Goal: Transaction & Acquisition: Purchase product/service

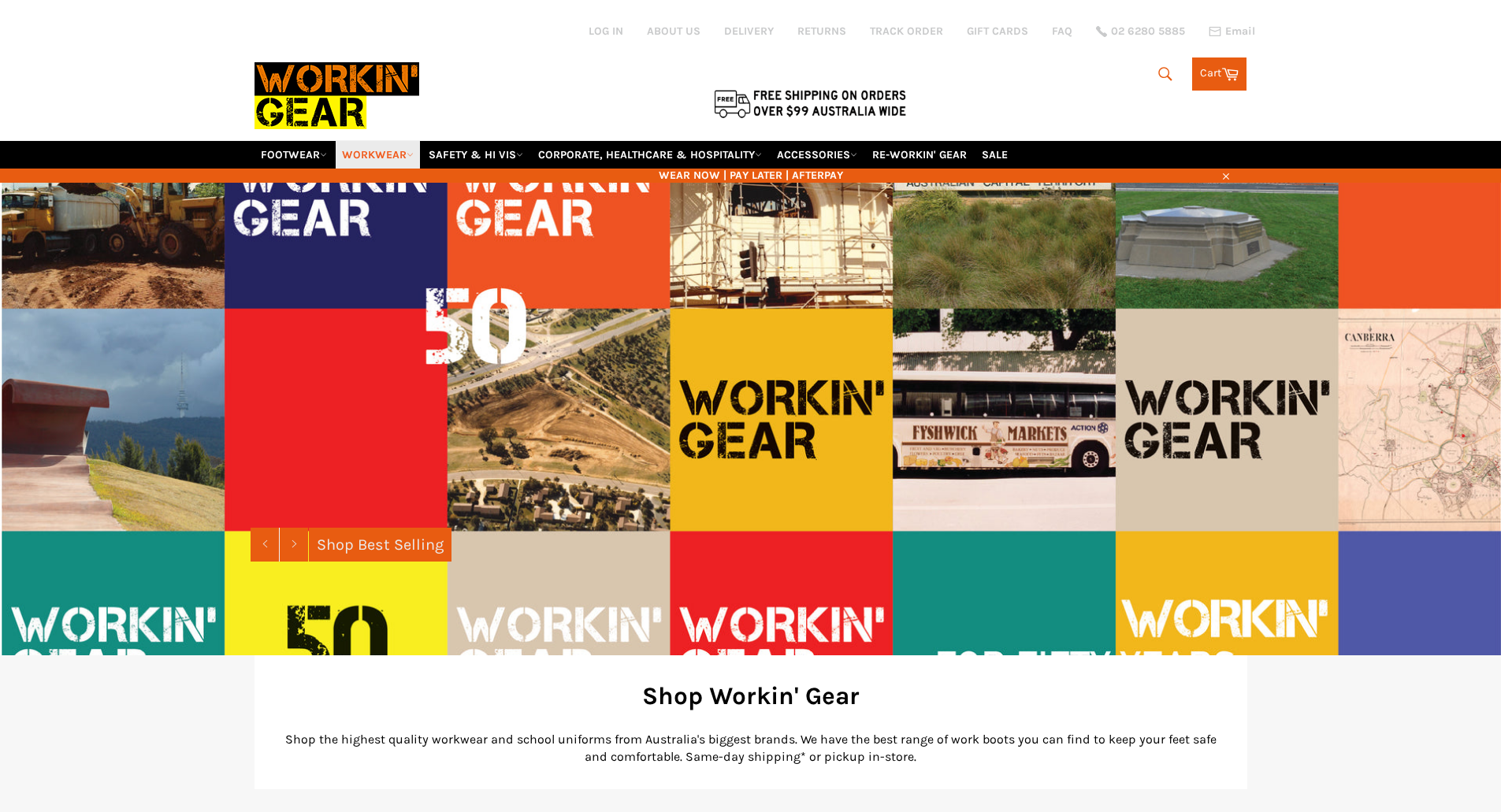
click at [373, 153] on link "WORKWEAR" at bounding box center [378, 154] width 85 height 28
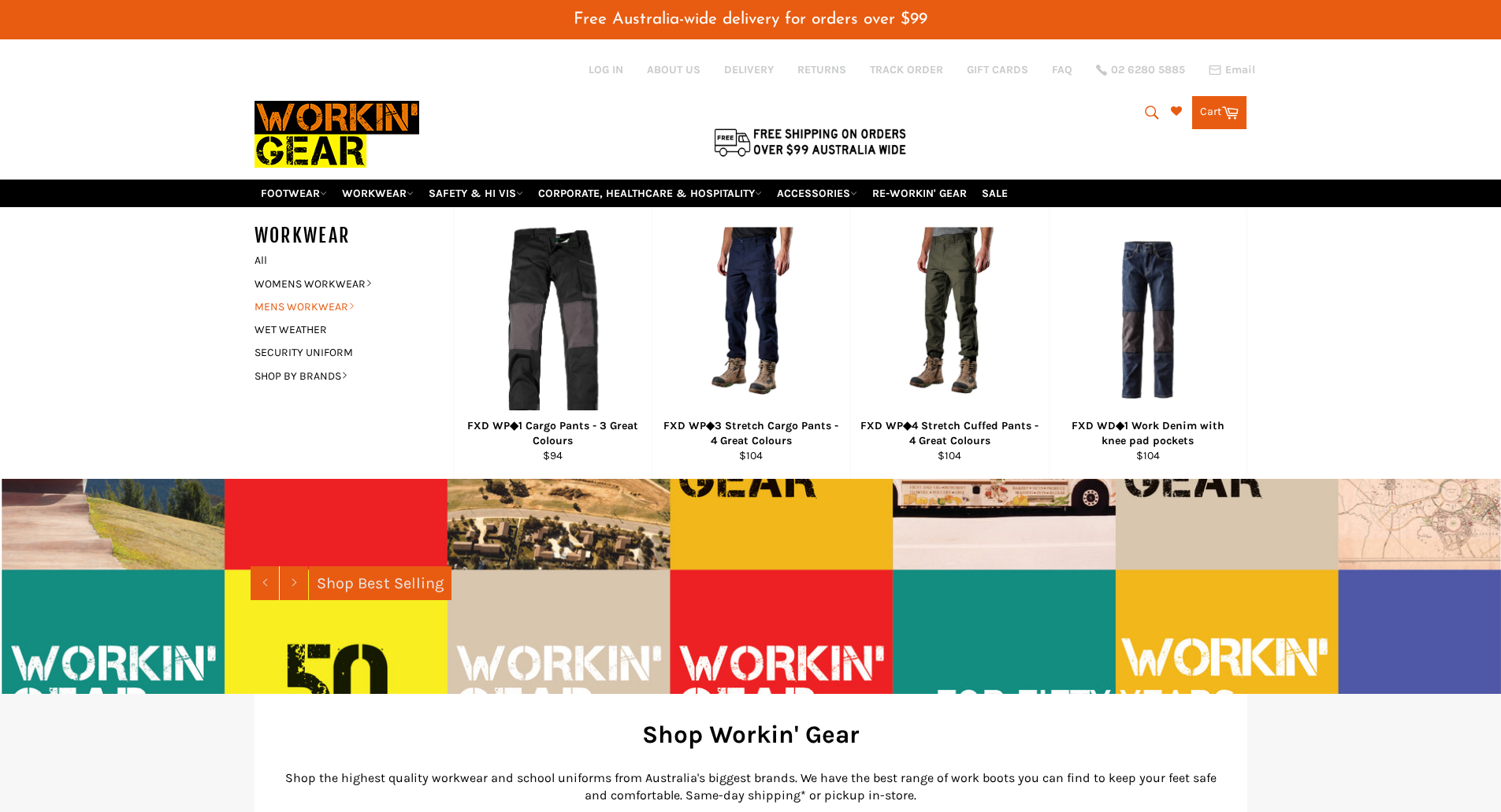
click at [319, 302] on link "MENS WORKWEAR" at bounding box center [342, 306] width 191 height 23
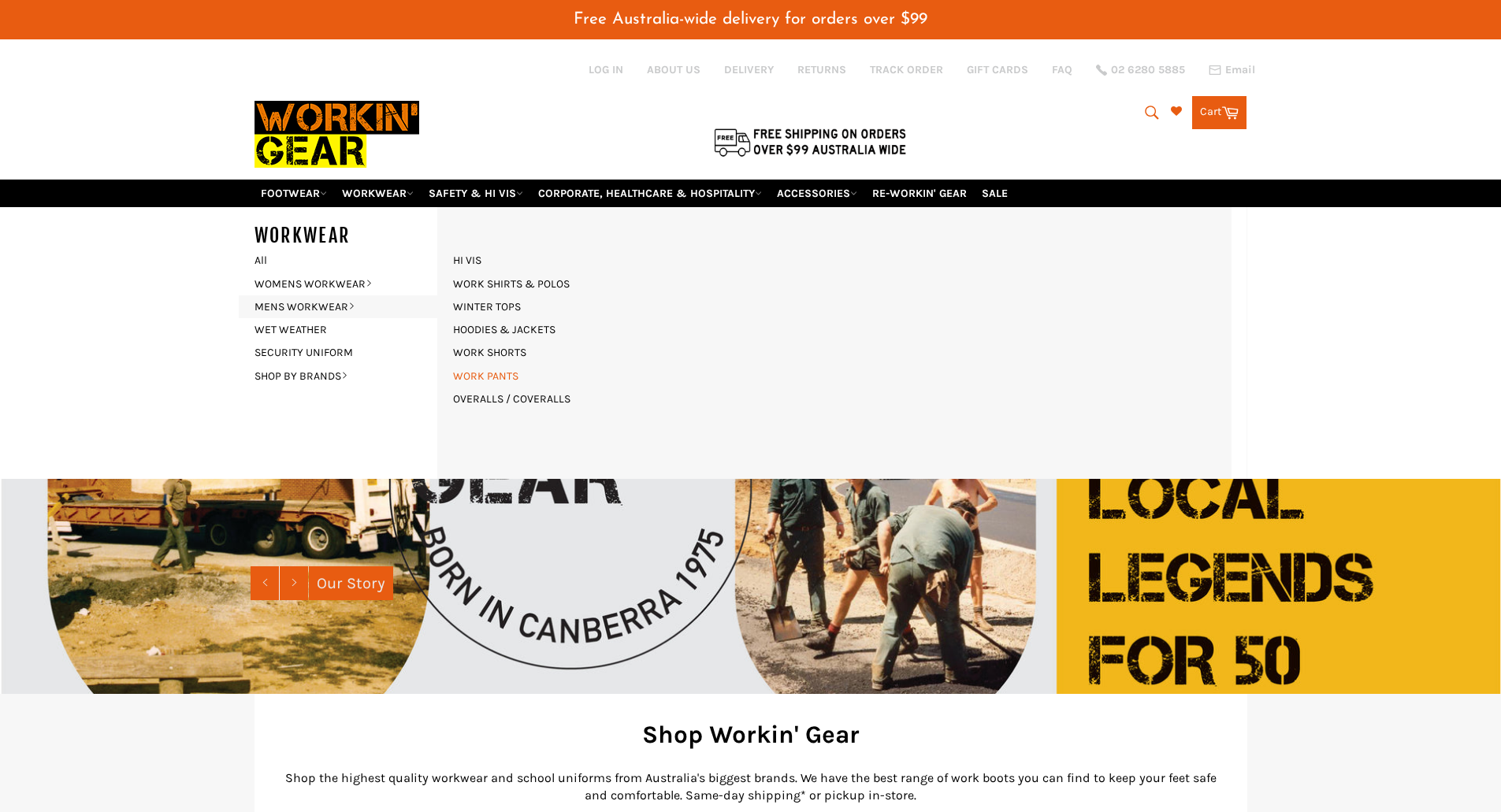
click at [510, 372] on link "WORK PANTS" at bounding box center [486, 376] width 82 height 23
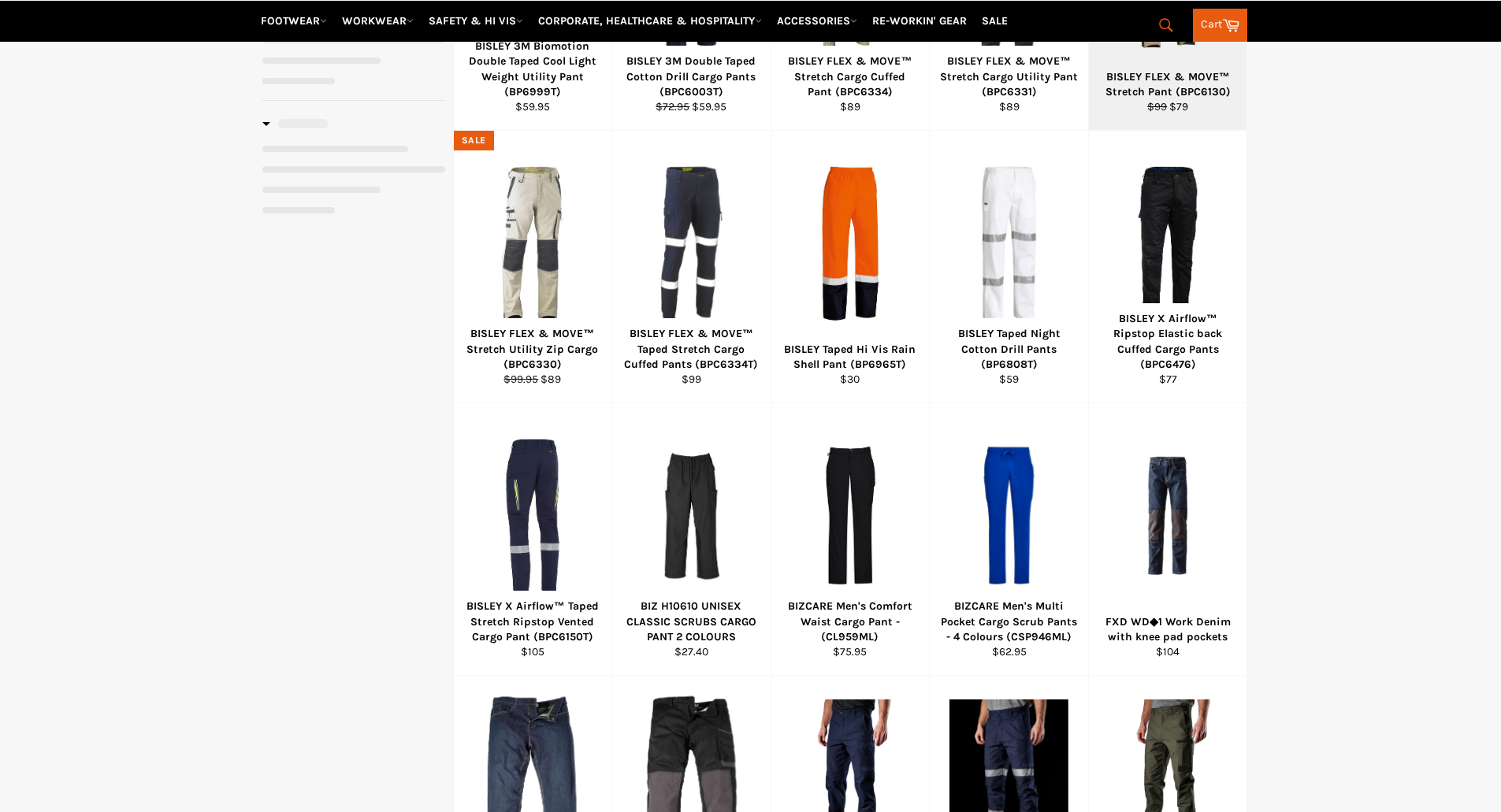
select select "**********"
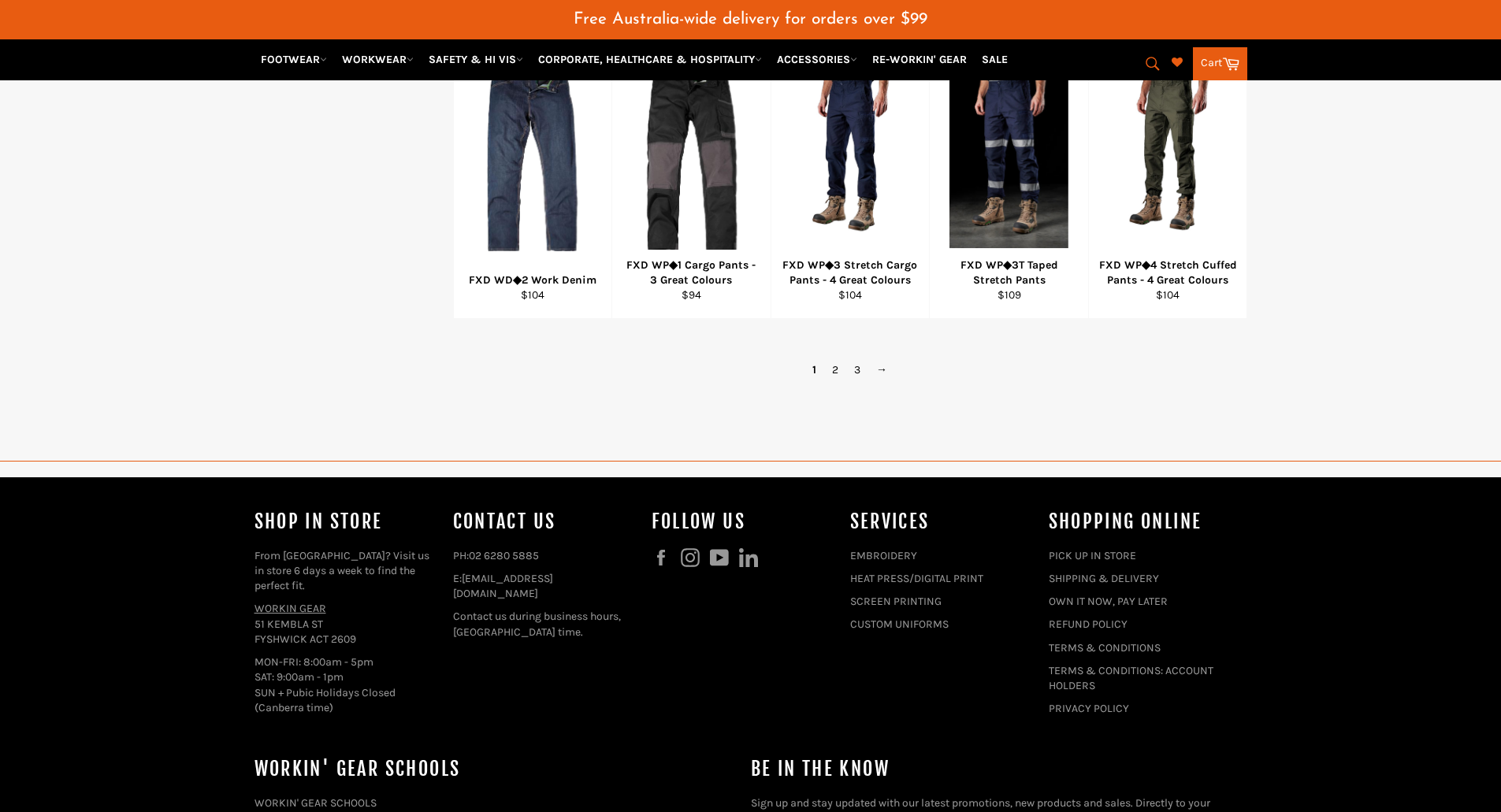
scroll to position [1141, 0]
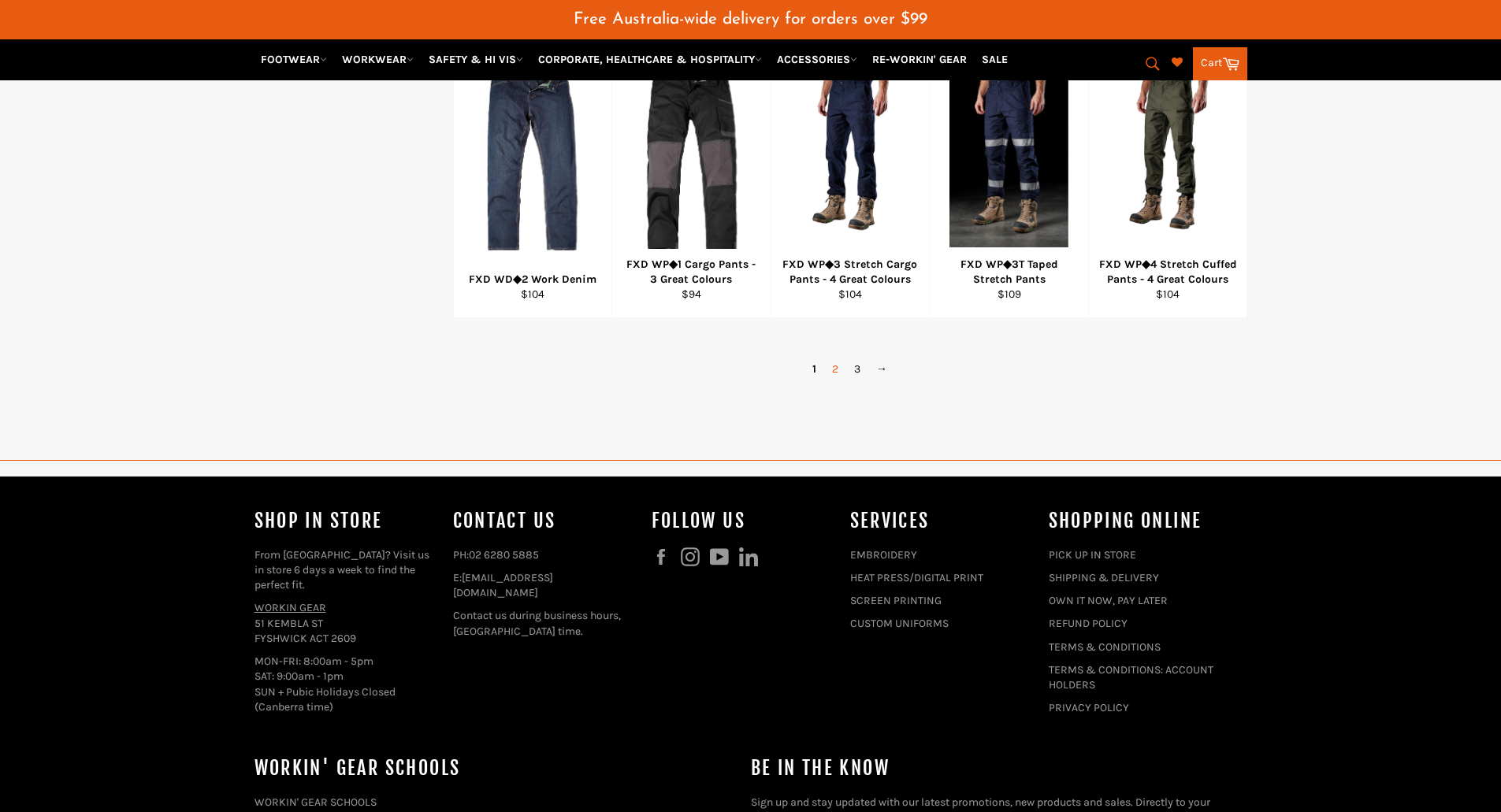
click at [839, 370] on link "2" at bounding box center [835, 369] width 22 height 23
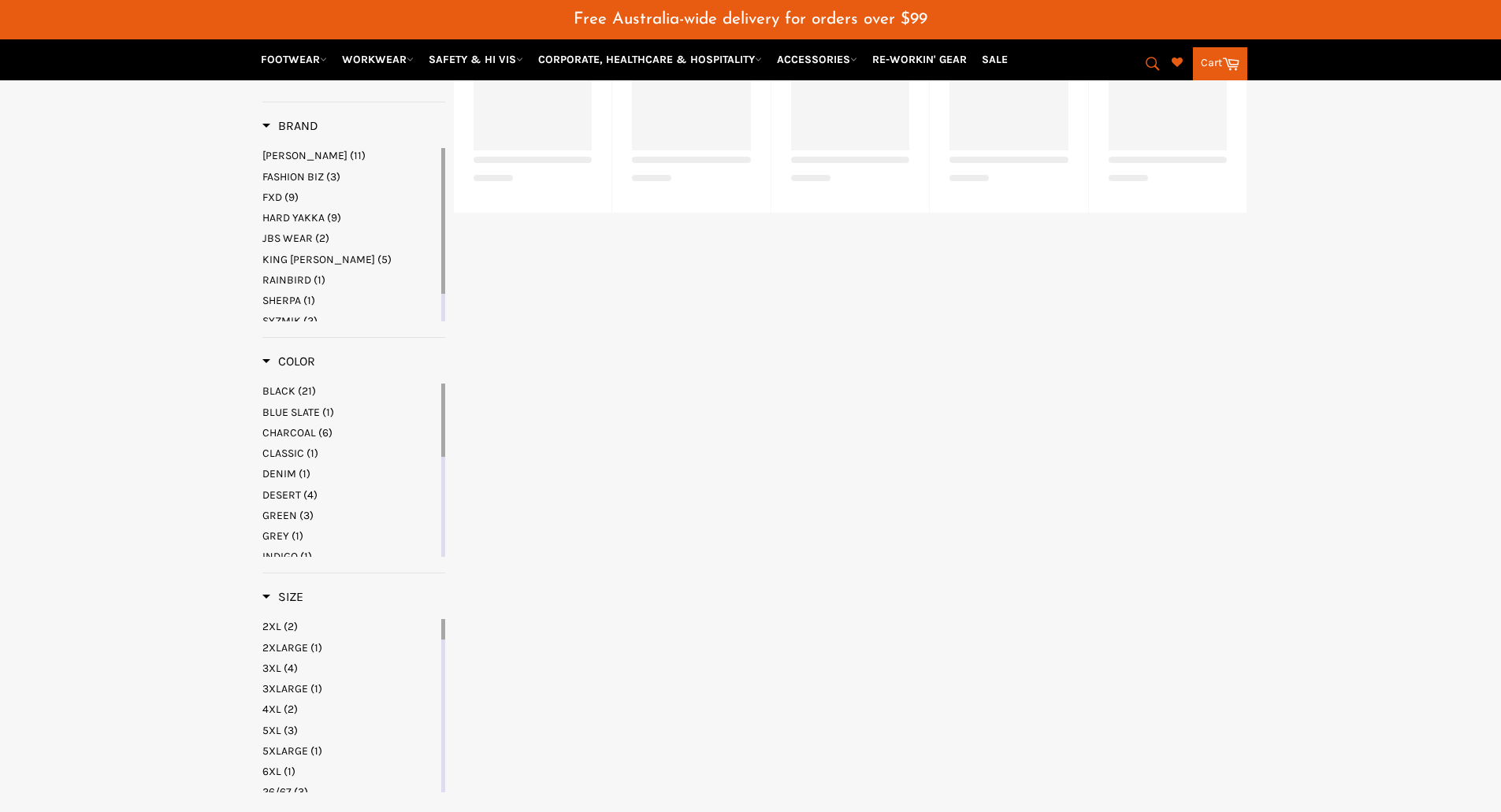
select select "**********"
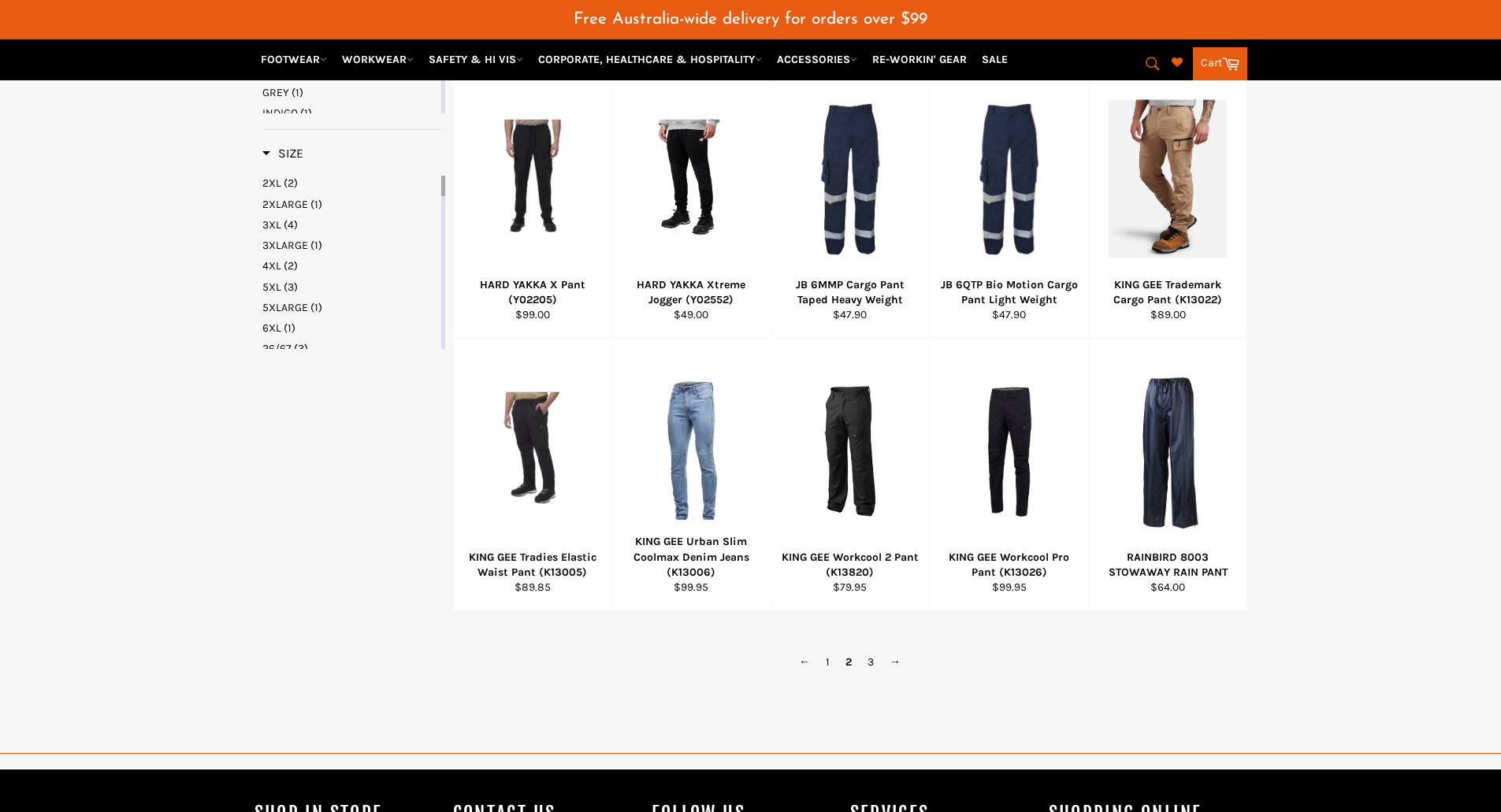
scroll to position [960, 0]
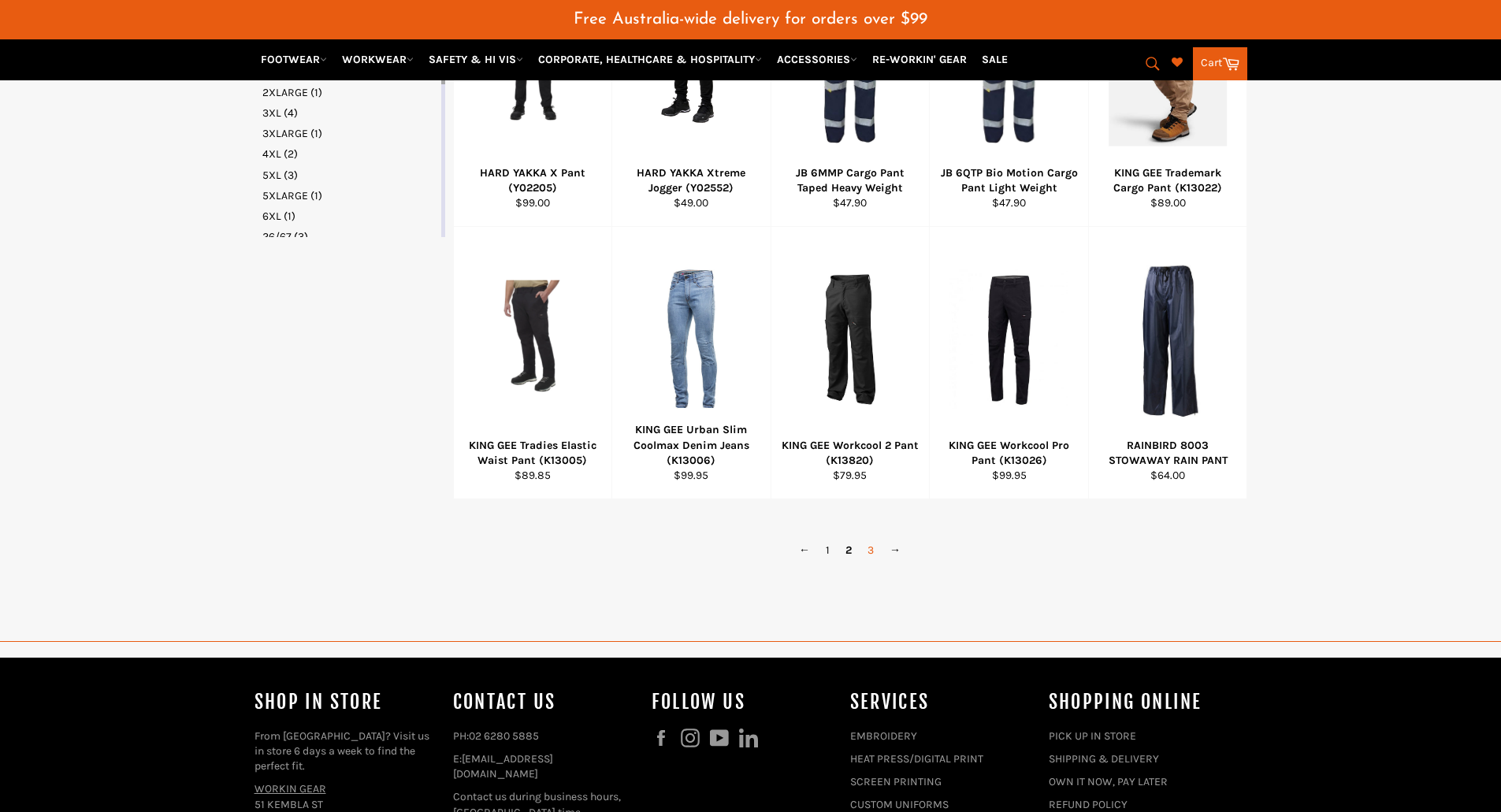
click at [873, 548] on link "3" at bounding box center [871, 550] width 22 height 23
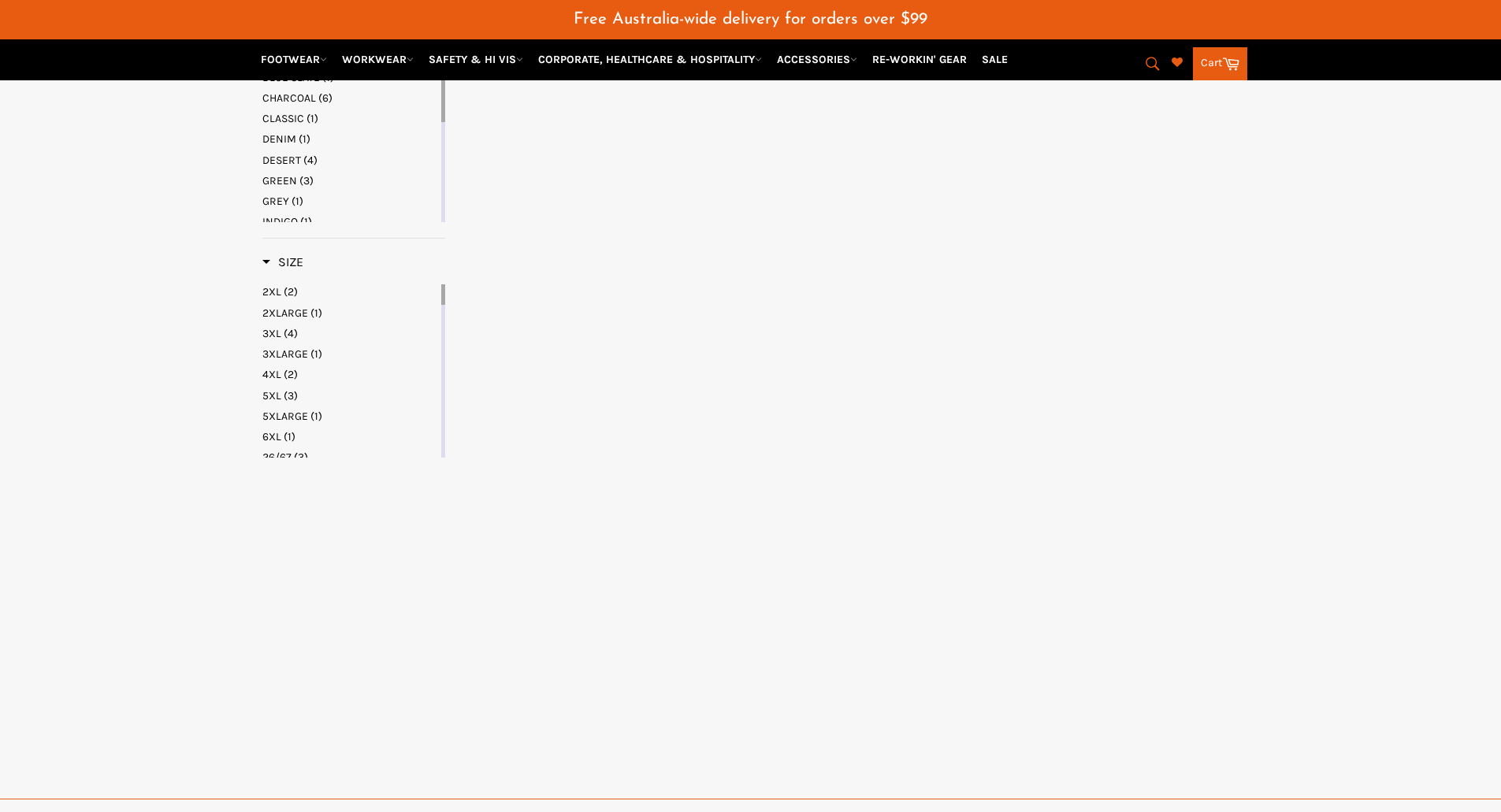
select select "**********"
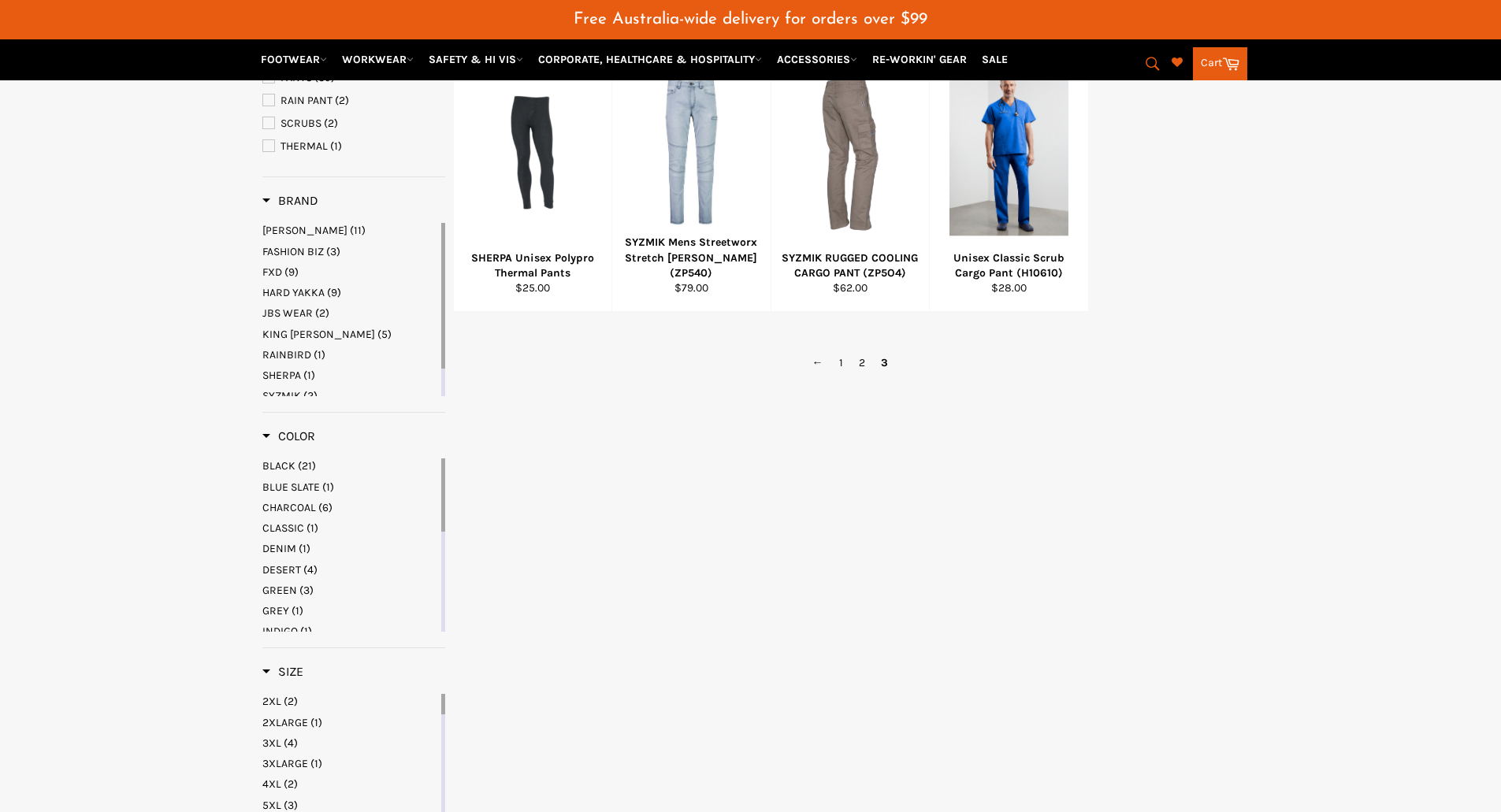
scroll to position [172, 0]
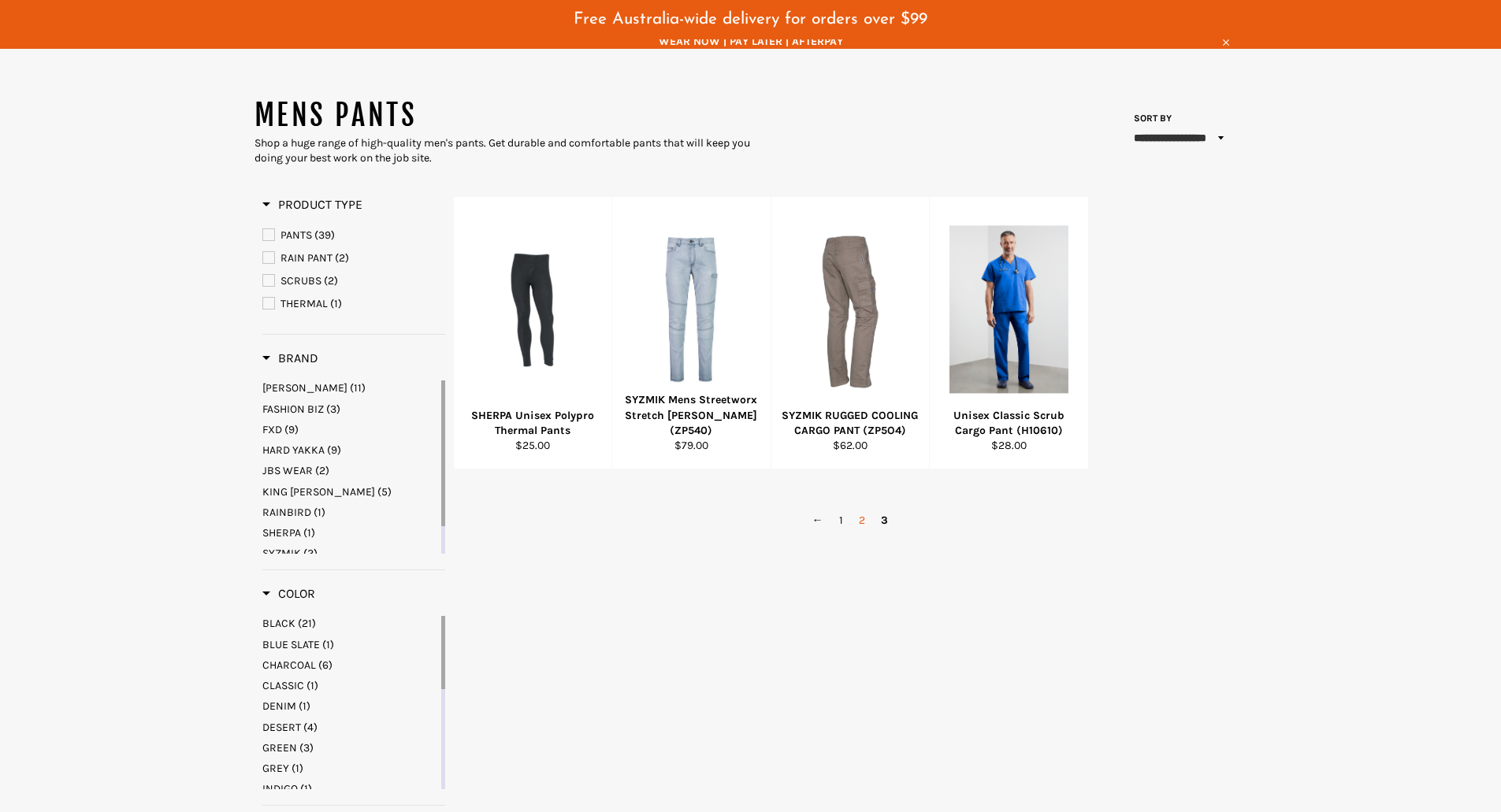
click at [867, 525] on link "2" at bounding box center [862, 520] width 22 height 23
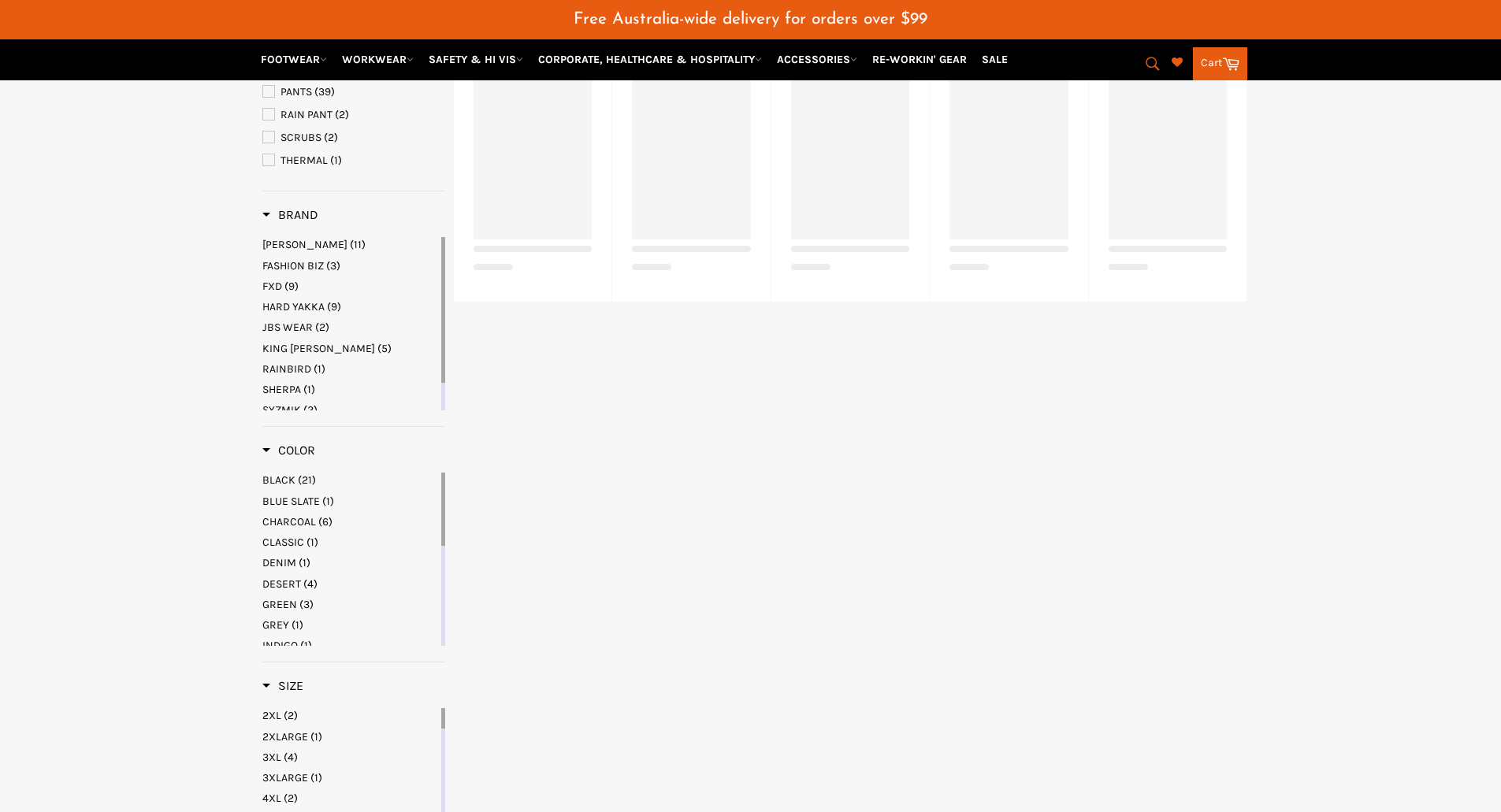
scroll to position [330, 0]
select select "**********"
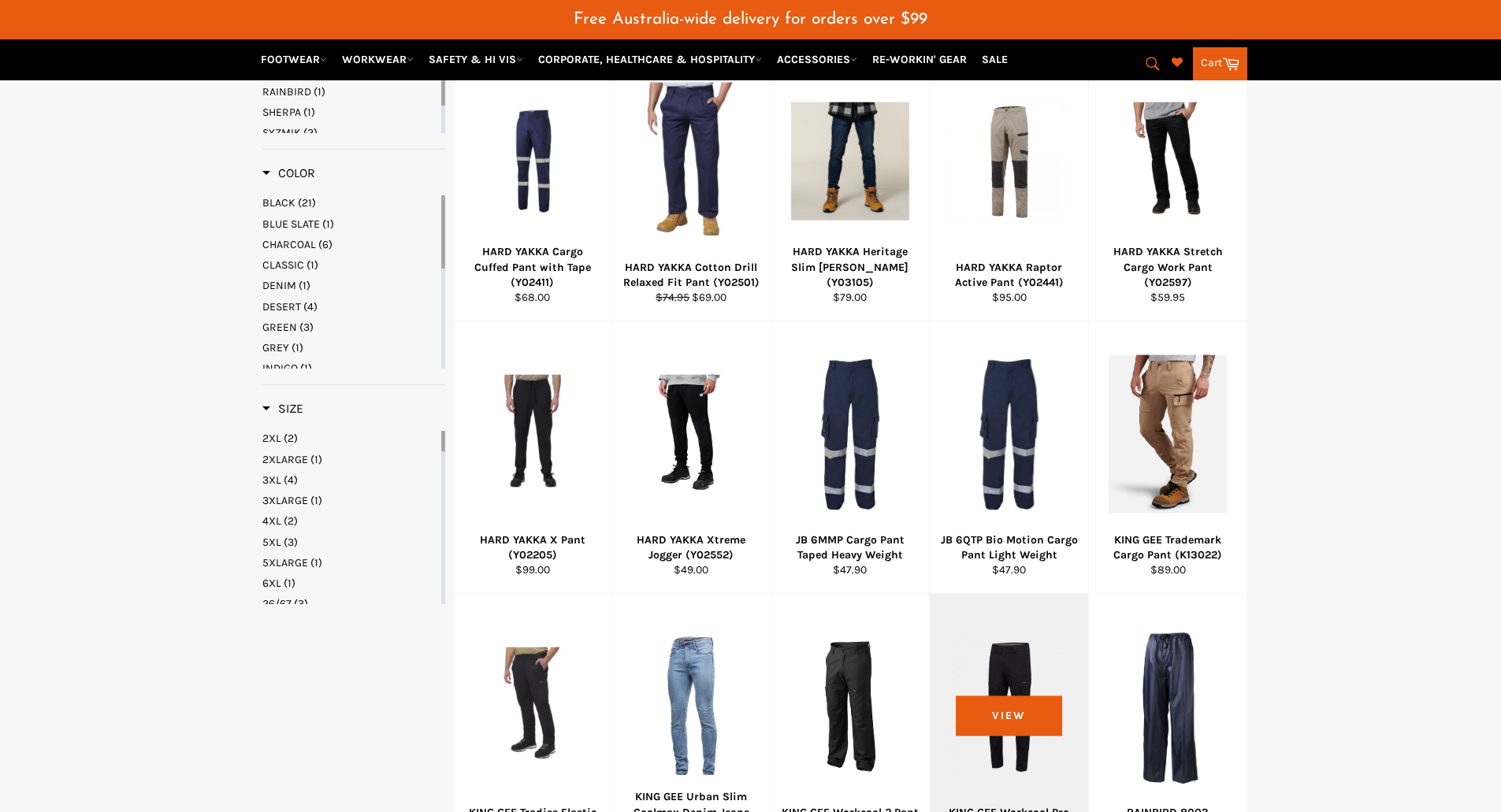
scroll to position [787, 0]
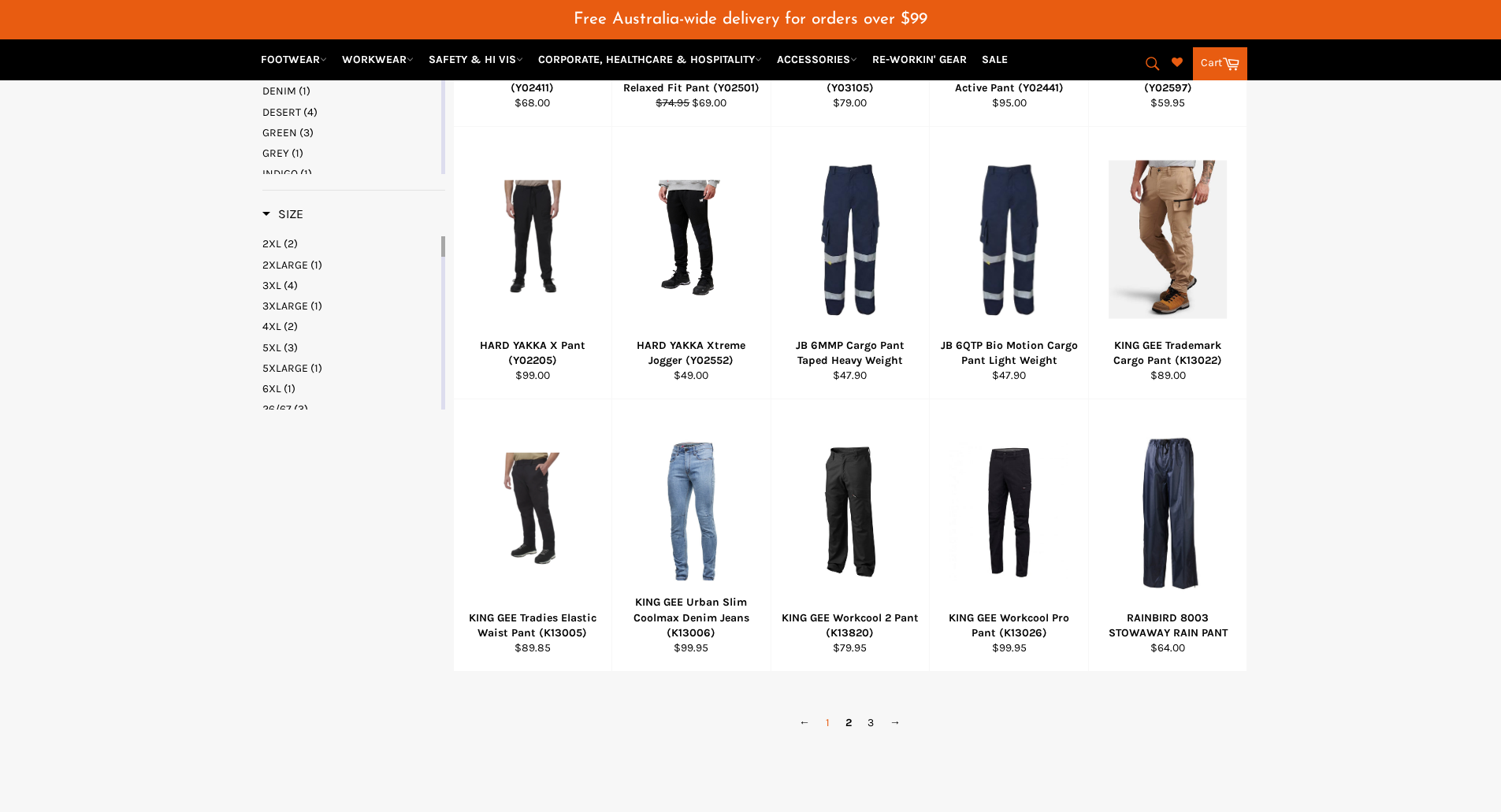
click at [825, 725] on link "1" at bounding box center [828, 723] width 20 height 23
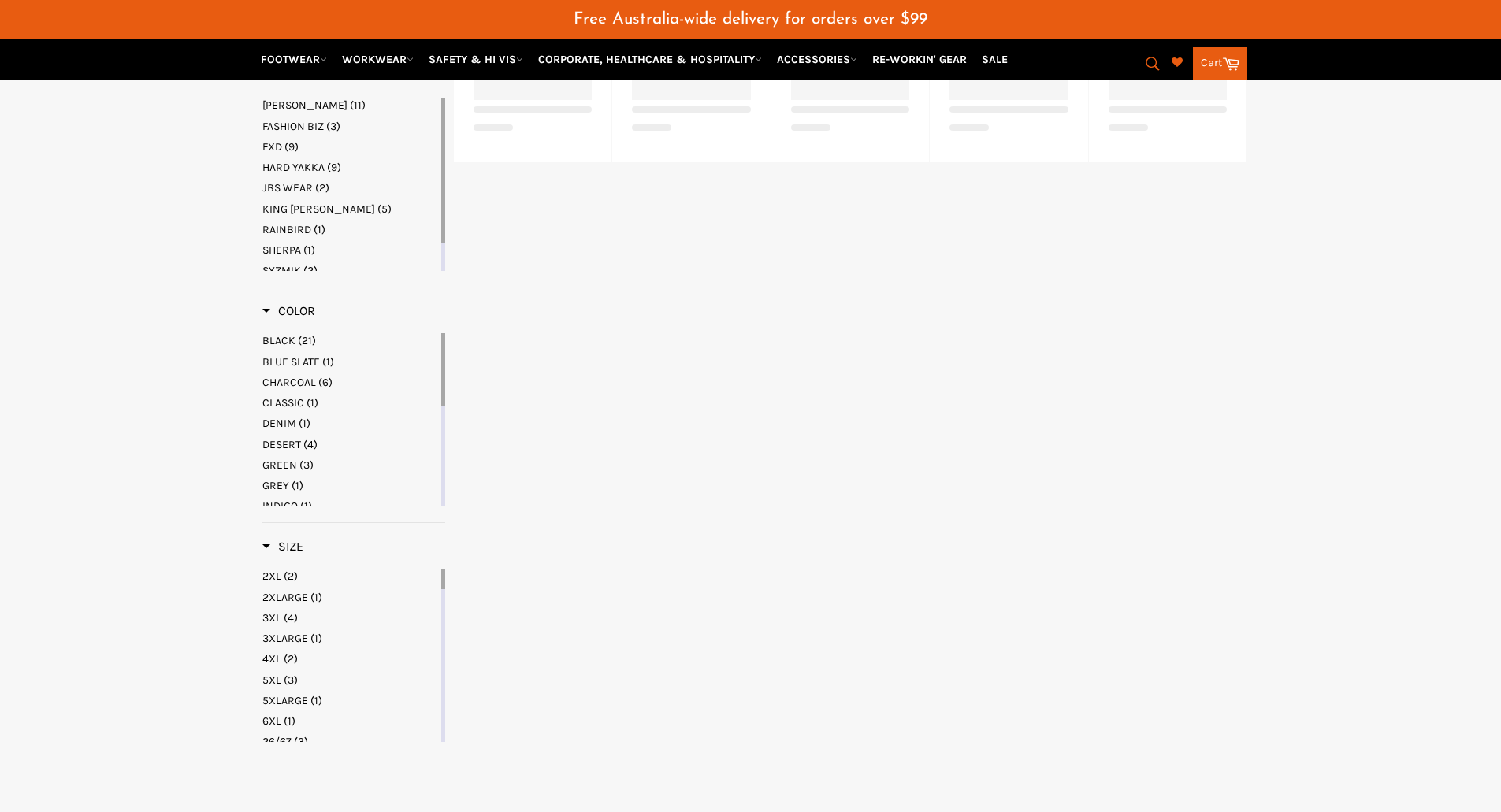
select select "**********"
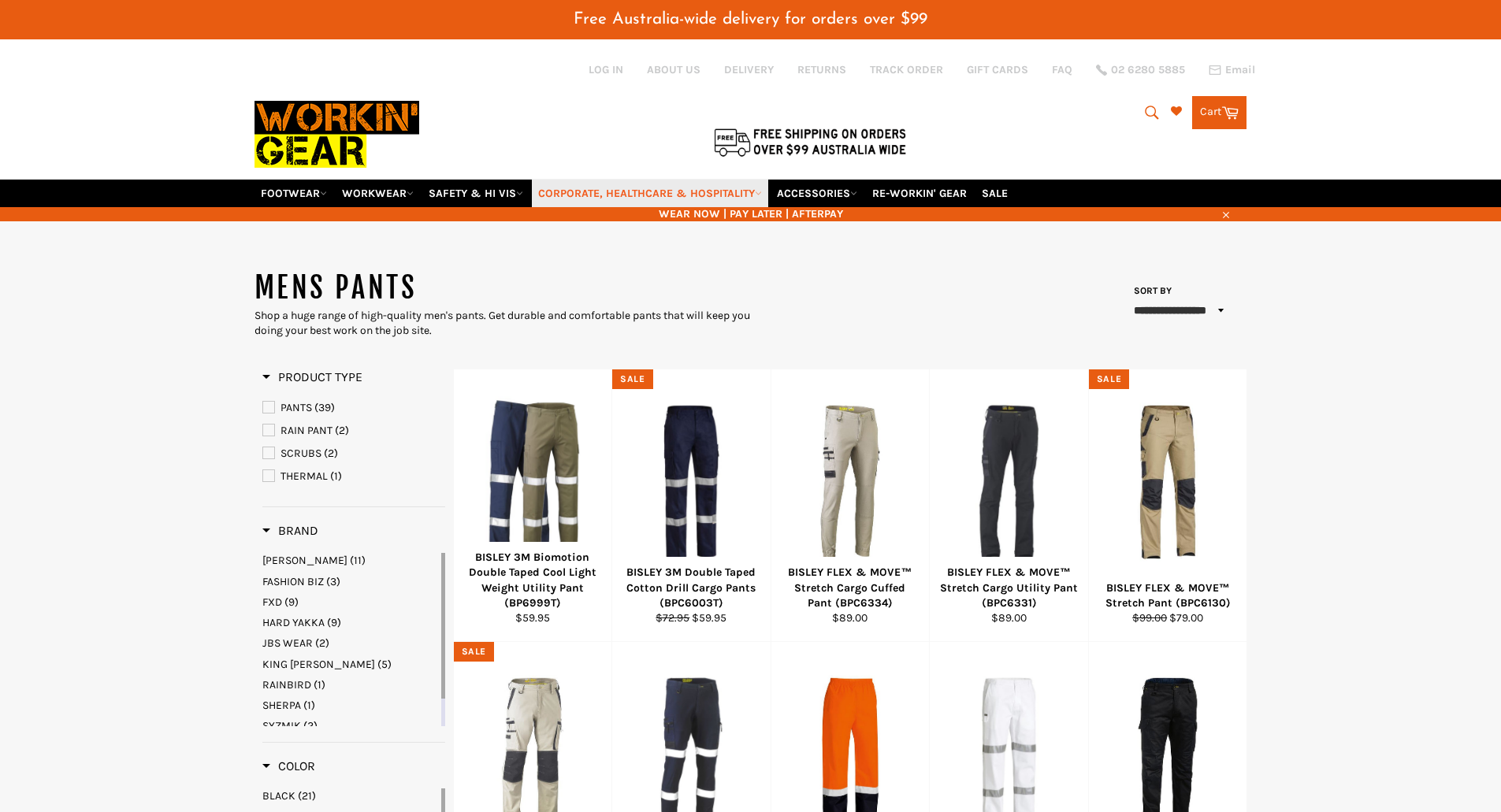
click at [661, 187] on link "CORPORATE, HEALTHCARE & HOSPITALITY" at bounding box center [650, 194] width 236 height 28
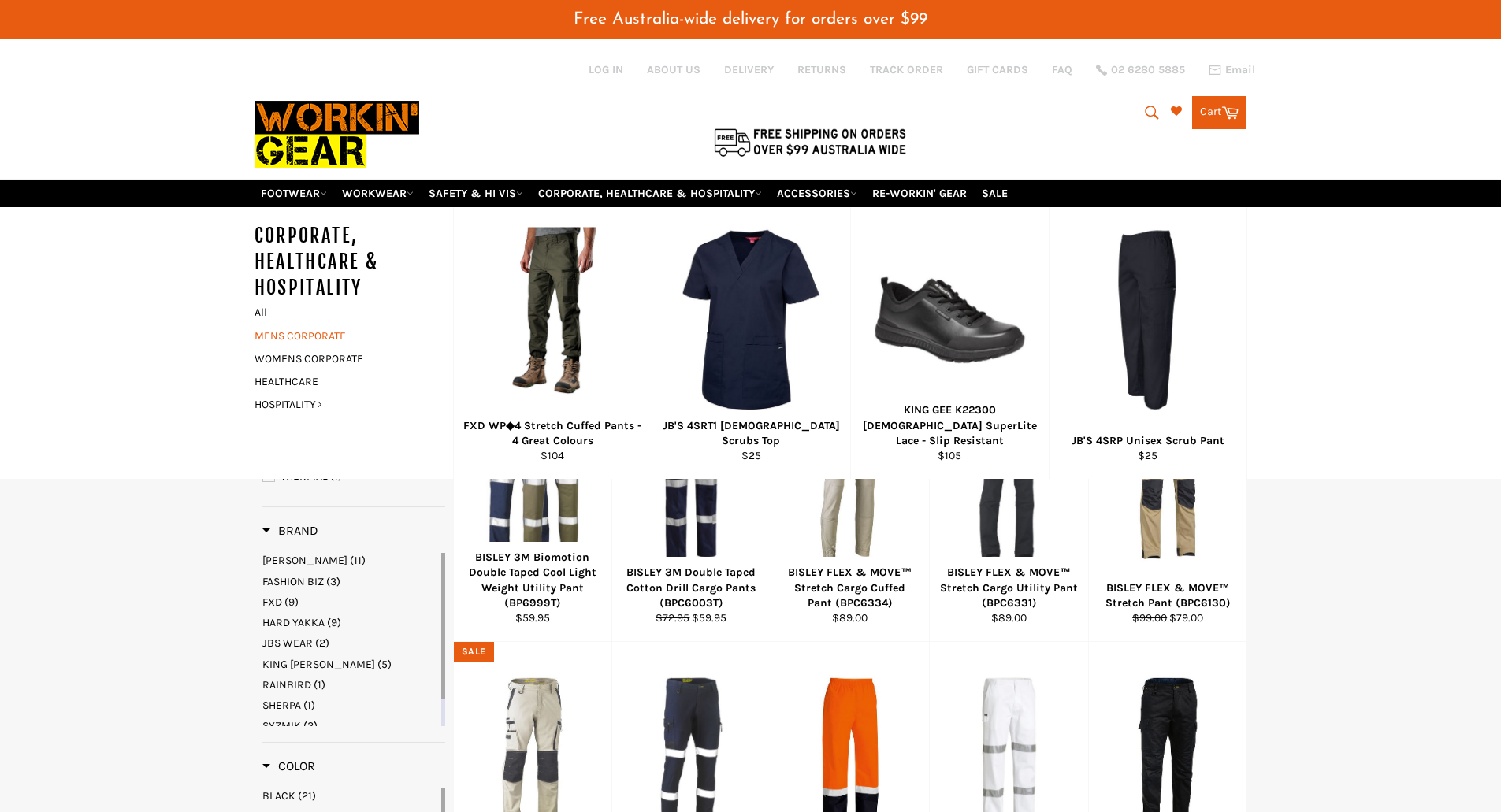
click at [347, 329] on link "MENS CORPORATE" at bounding box center [342, 335] width 191 height 23
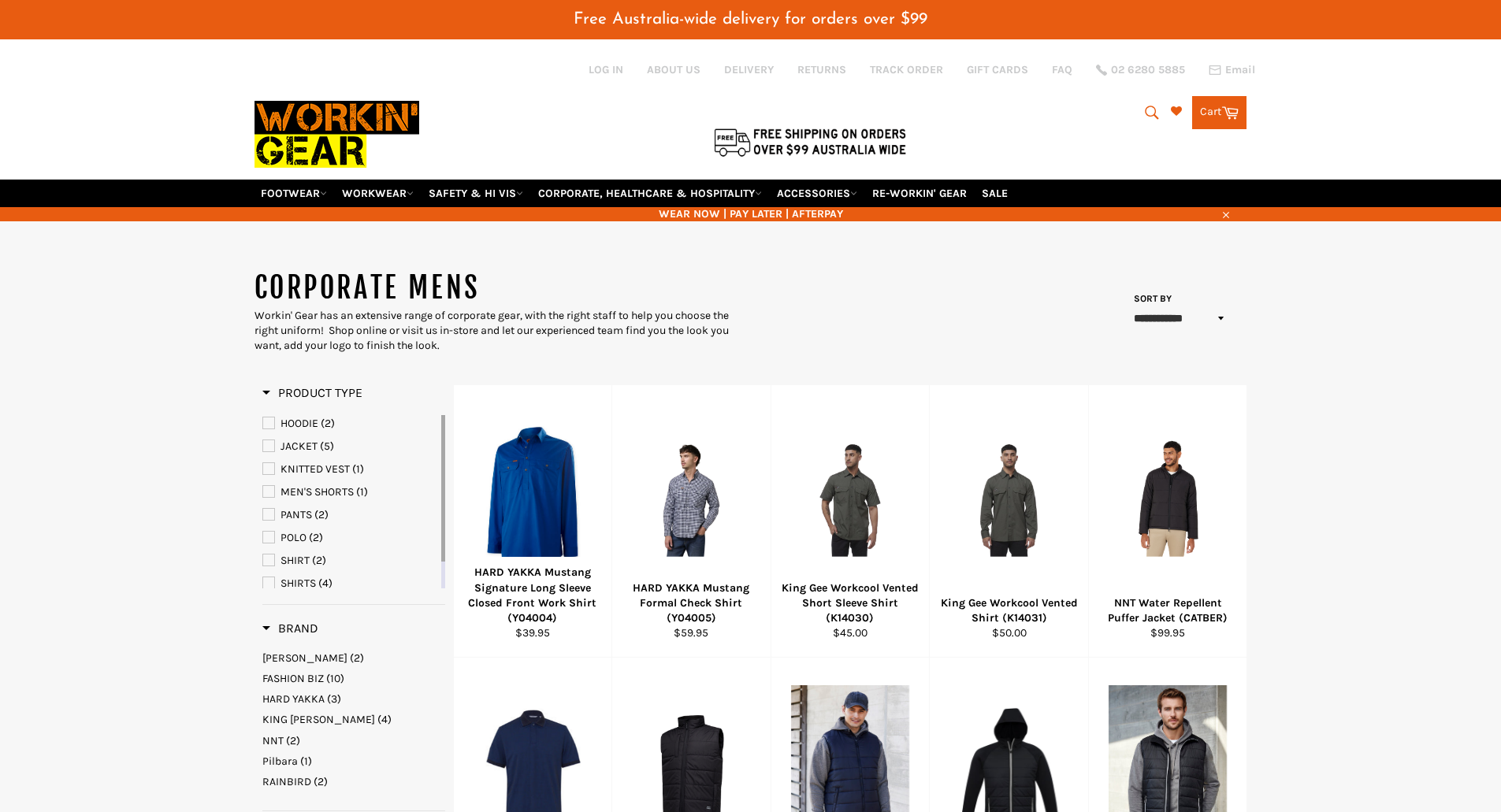
click at [315, 510] on span "(2)" at bounding box center [322, 515] width 14 height 14
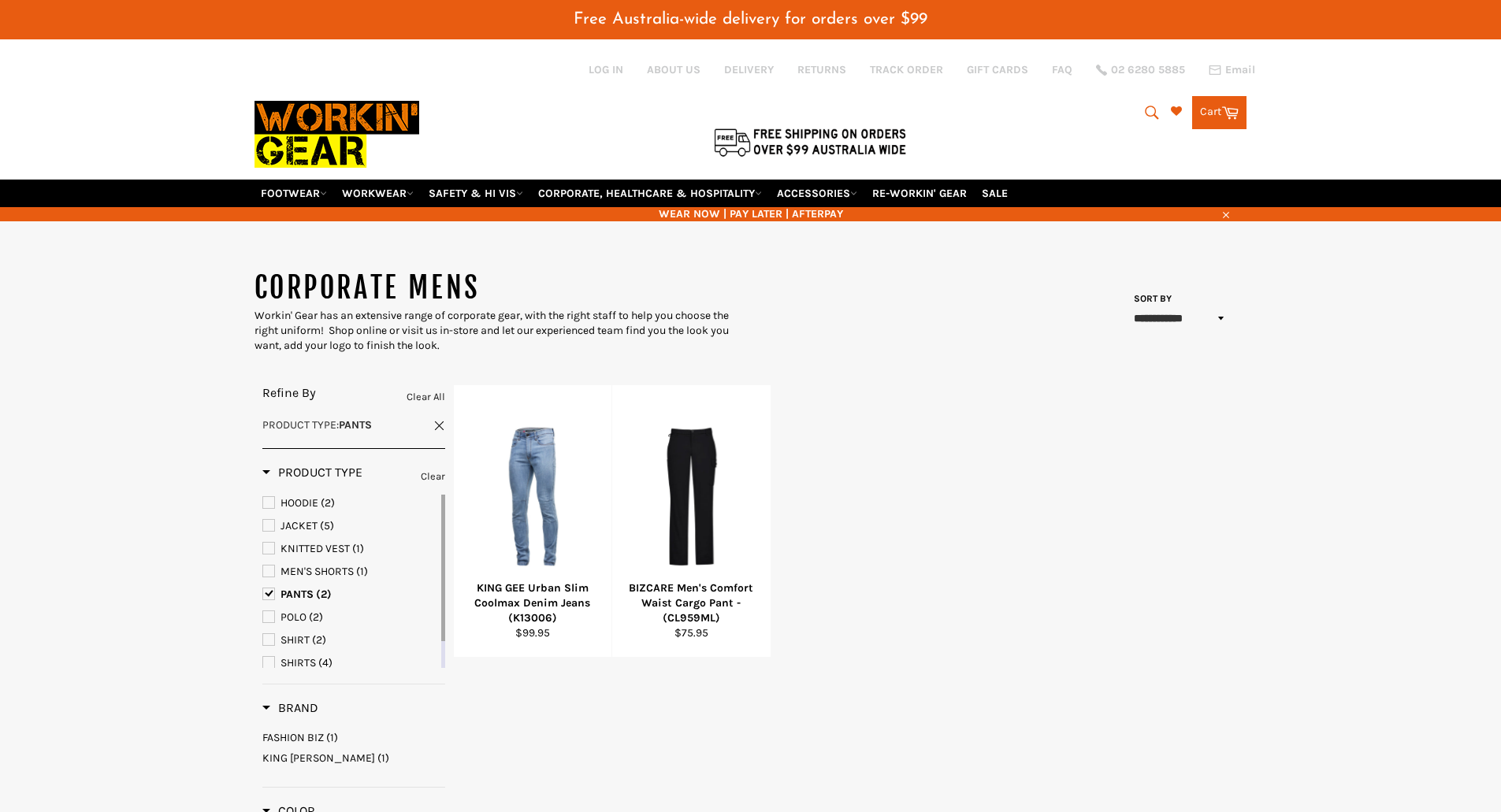
click at [290, 601] on span "PANTS" at bounding box center [297, 595] width 33 height 14
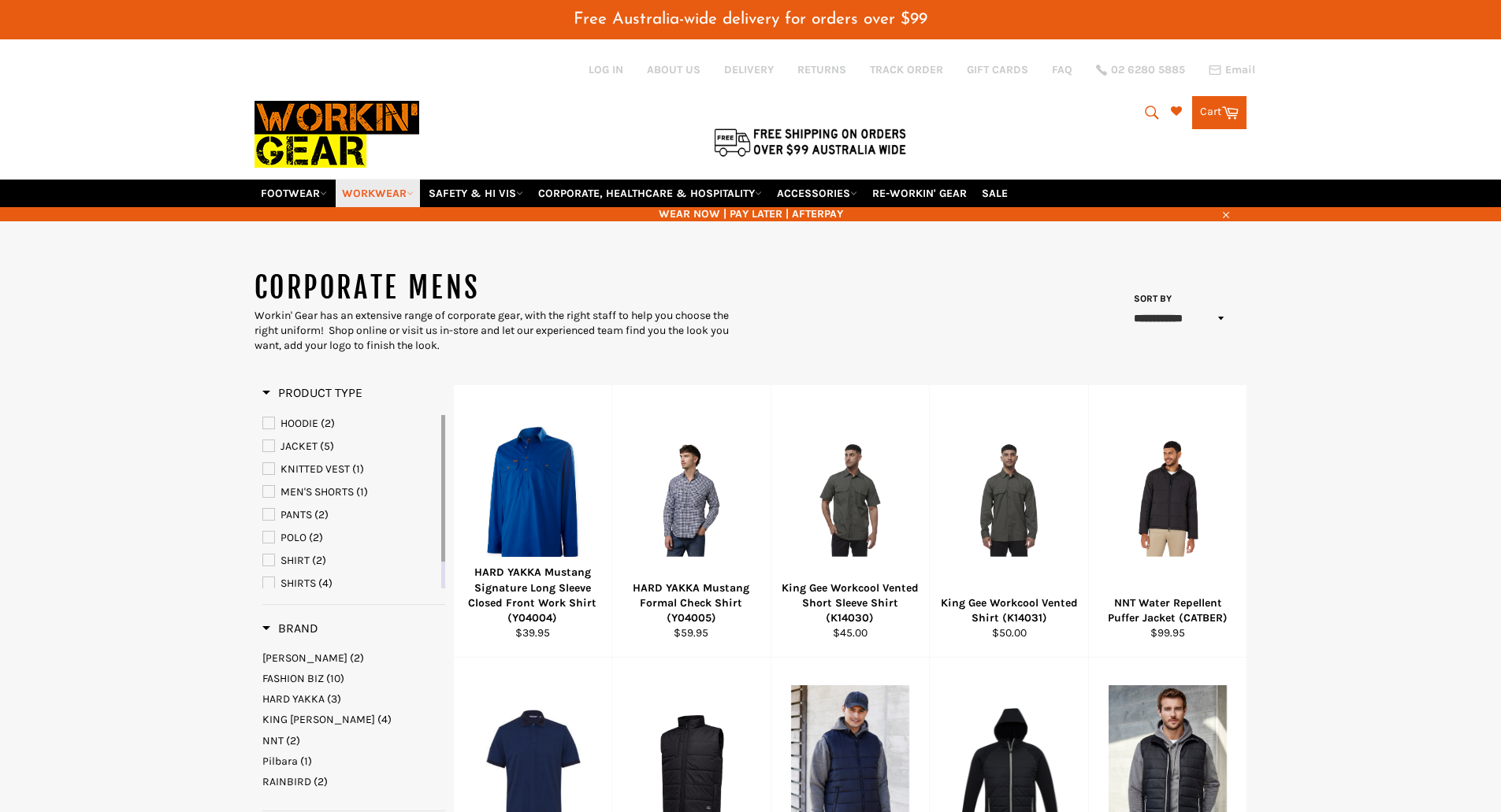
click at [415, 188] on link "WORKWEAR" at bounding box center [378, 194] width 85 height 28
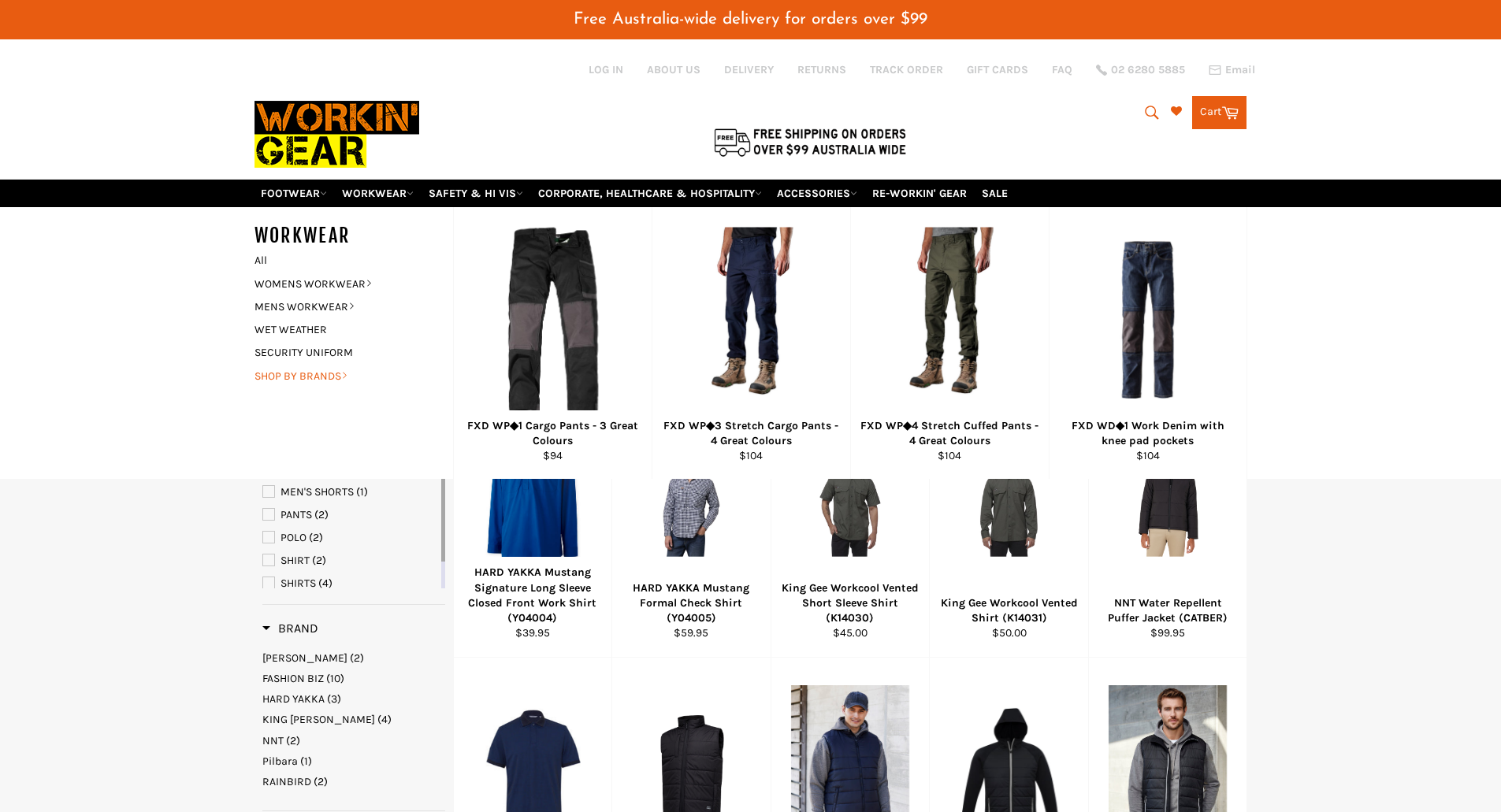
click at [342, 375] on link "SHOP BY BRANDS" at bounding box center [342, 376] width 191 height 23
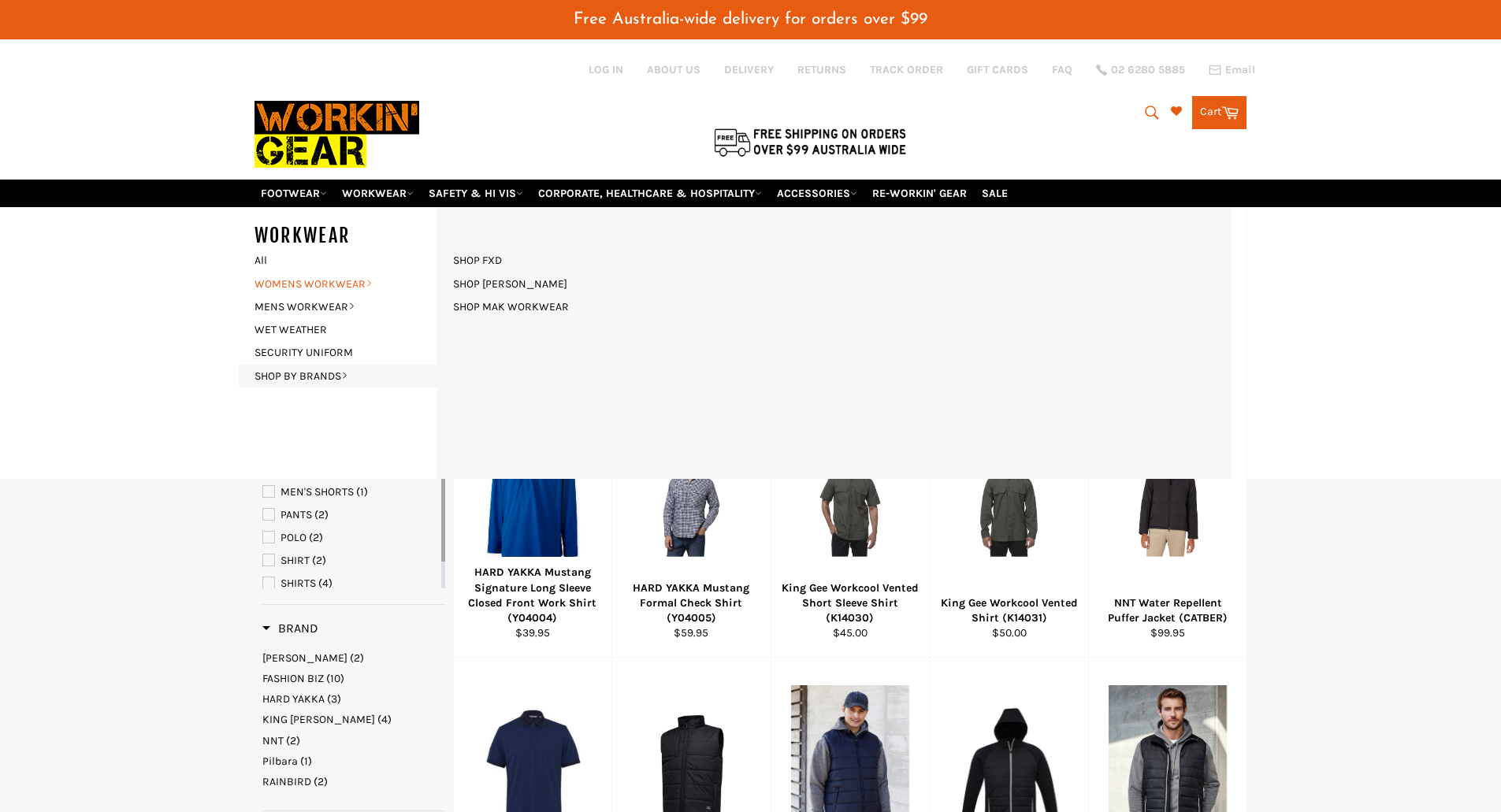
click at [379, 283] on link "WOMENS WORKWEAR" at bounding box center [342, 283] width 191 height 23
click at [373, 302] on link "MENS WORKWEAR" at bounding box center [342, 306] width 191 height 23
click at [596, 230] on div "HI VIS WORK SHIRTS & POLOS WINTER TOPS HOODIES & JACKETS WORK SHORTS WORK PANTS…" at bounding box center [835, 343] width 795 height 271
